Goal: Task Accomplishment & Management: Manage account settings

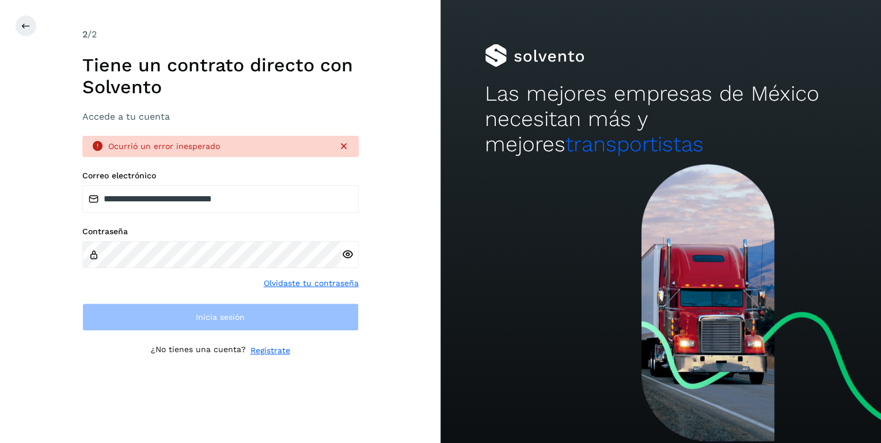
click at [346, 146] on icon at bounding box center [344, 147] width 12 height 12
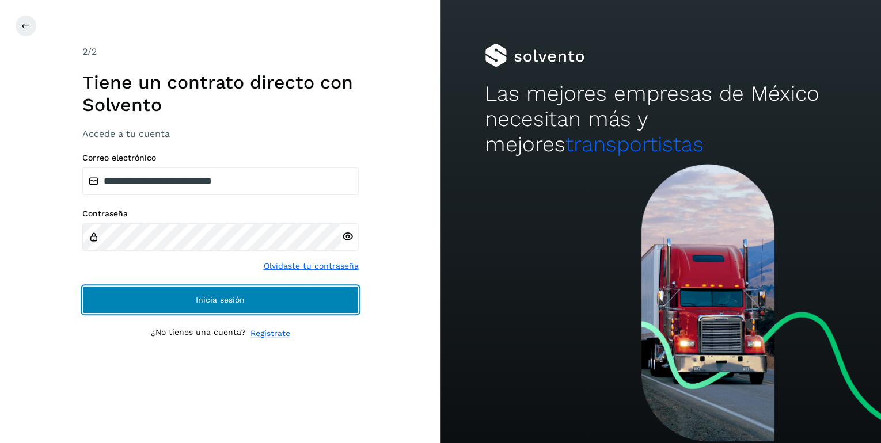
click at [234, 300] on span "Inicia sesión" at bounding box center [220, 300] width 49 height 8
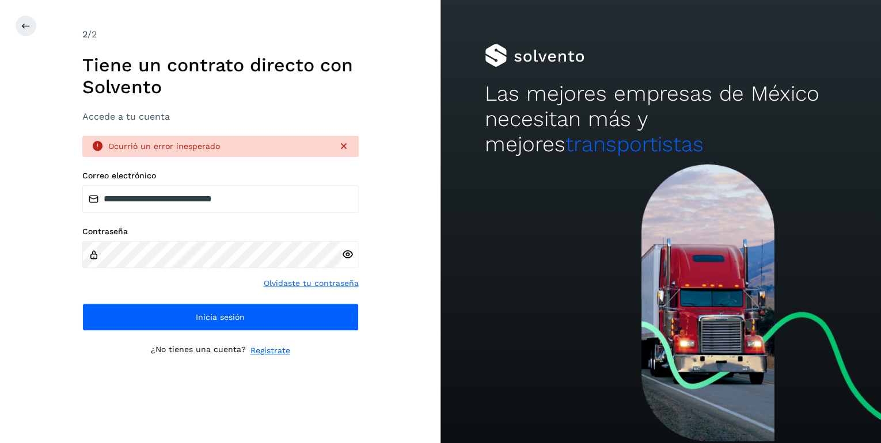
click at [346, 147] on icon at bounding box center [344, 147] width 12 height 12
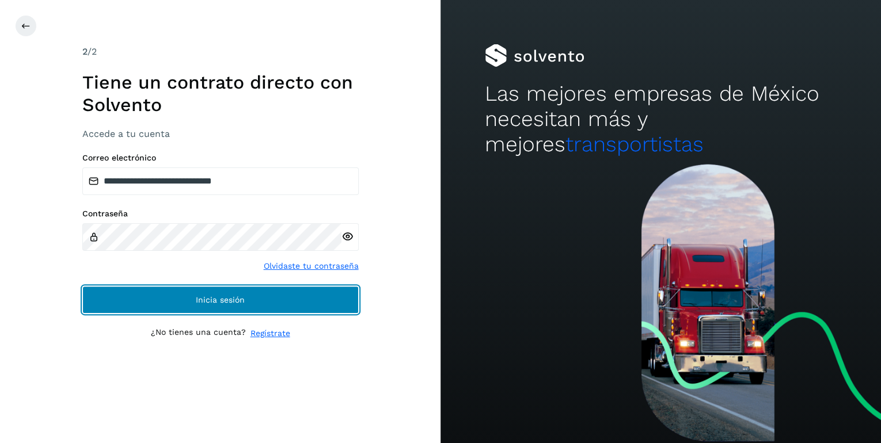
click at [230, 297] on span "Inicia sesión" at bounding box center [220, 300] width 49 height 8
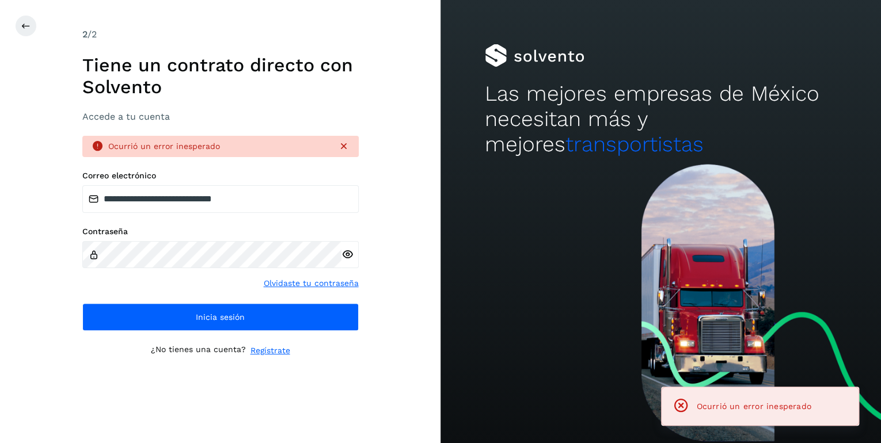
click at [341, 146] on icon at bounding box center [344, 147] width 12 height 12
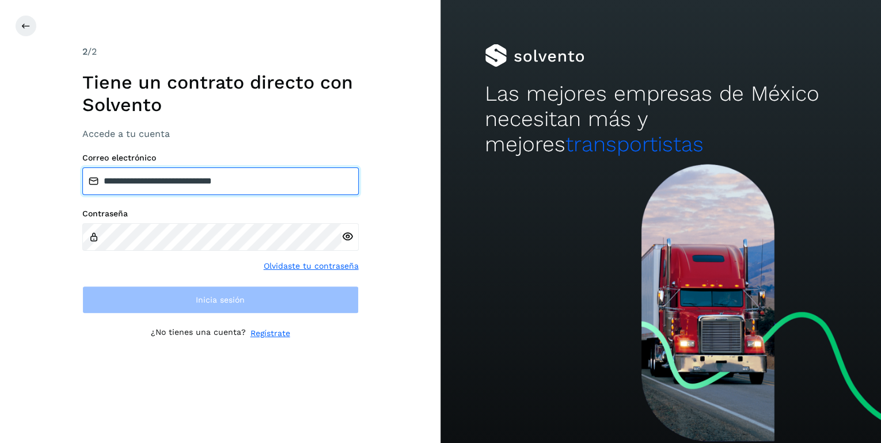
click at [275, 182] on input "**********" at bounding box center [220, 182] width 276 height 28
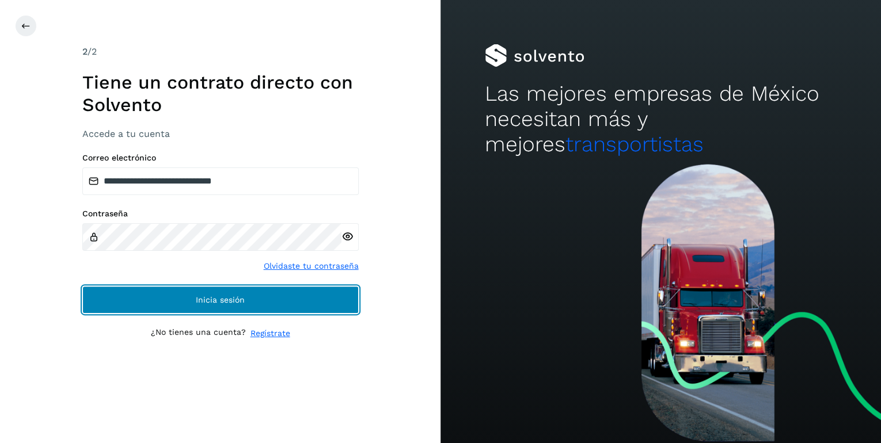
click at [227, 302] on span "Inicia sesión" at bounding box center [220, 300] width 49 height 8
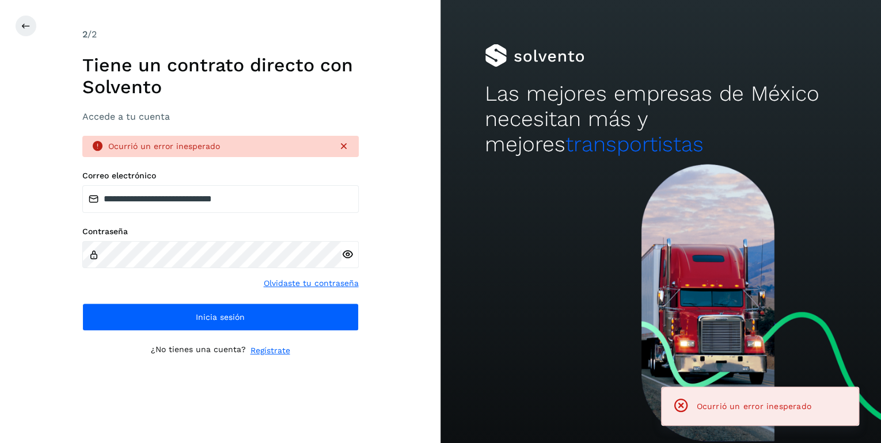
click at [344, 147] on icon at bounding box center [344, 147] width 12 height 12
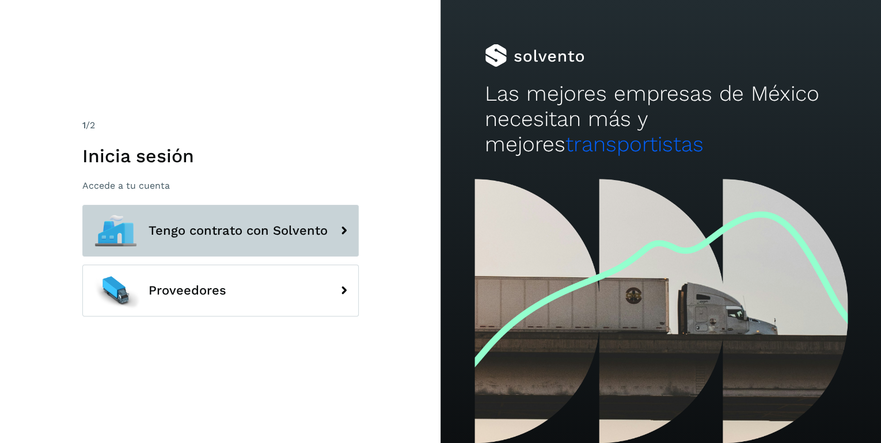
click at [274, 236] on span "Tengo contrato con Solvento" at bounding box center [238, 231] width 179 height 14
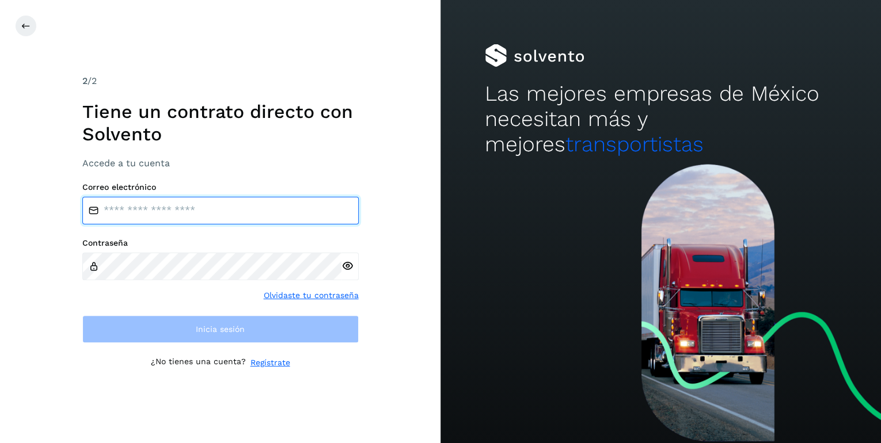
type input "**********"
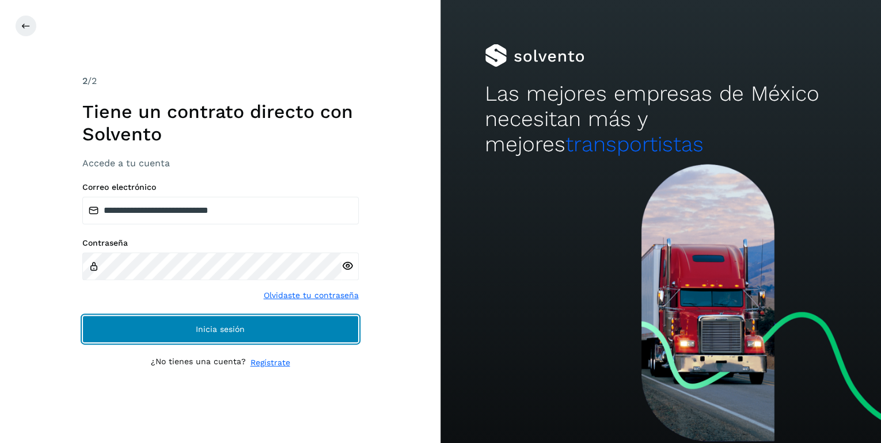
click at [234, 328] on span "Inicia sesión" at bounding box center [220, 329] width 49 height 8
